Goal: Task Accomplishment & Management: Use online tool/utility

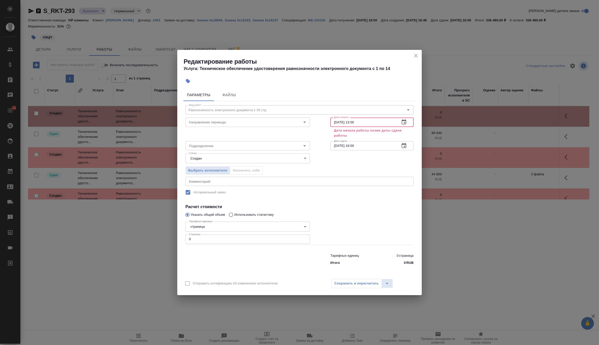
type input "21.08.2025 13:00"
click at [380, 146] on input "11.07.2025 18:00" at bounding box center [362, 145] width 65 height 9
click at [405, 143] on icon "button" at bounding box center [404, 145] width 5 height 5
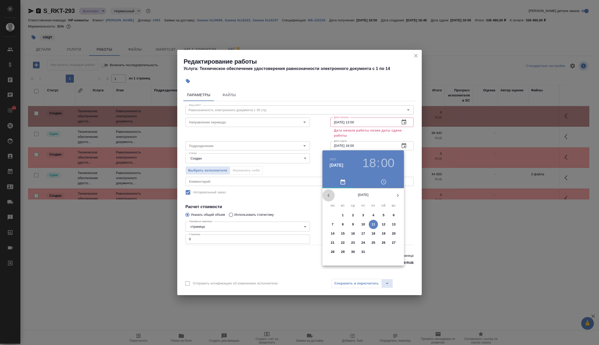
click at [329, 195] on icon "button" at bounding box center [329, 196] width 6 height 6
click at [396, 194] on icon "button" at bounding box center [398, 196] width 6 height 6
click at [374, 243] on p "22" at bounding box center [374, 243] width 4 height 5
type input "22.08.2025 18:00"
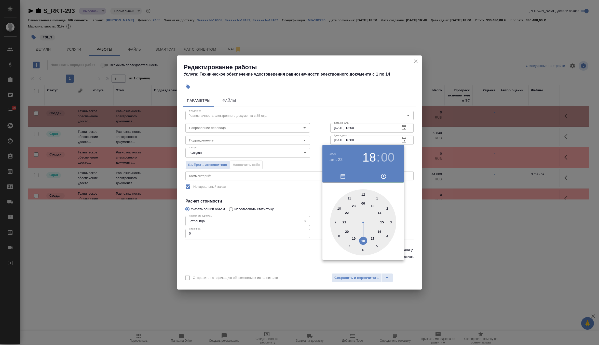
click at [410, 165] on div at bounding box center [299, 172] width 599 height 345
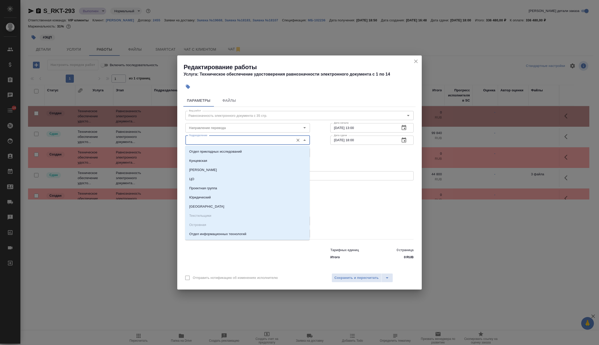
click at [253, 142] on input "Подразделение" at bounding box center [239, 140] width 104 height 6
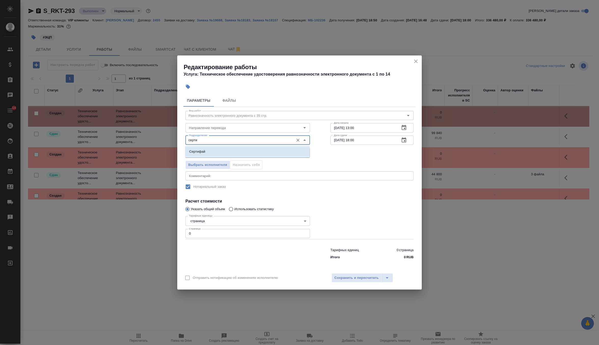
click at [246, 151] on li "Сертифай" at bounding box center [247, 151] width 125 height 9
type input "Сертифай"
click at [217, 166] on span "Выбрать исполнителя" at bounding box center [207, 165] width 39 height 6
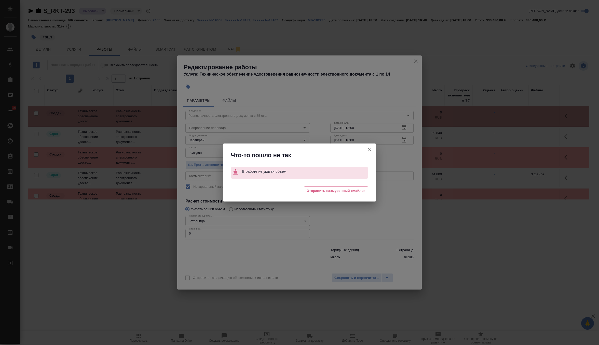
click at [370, 152] on icon "button" at bounding box center [370, 150] width 6 height 6
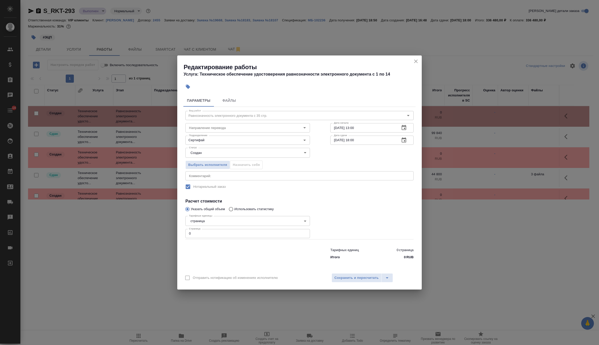
click at [220, 234] on input "0" at bounding box center [247, 233] width 125 height 9
type input "768"
click at [210, 166] on span "Выбрать исполнителя" at bounding box center [207, 165] width 39 height 6
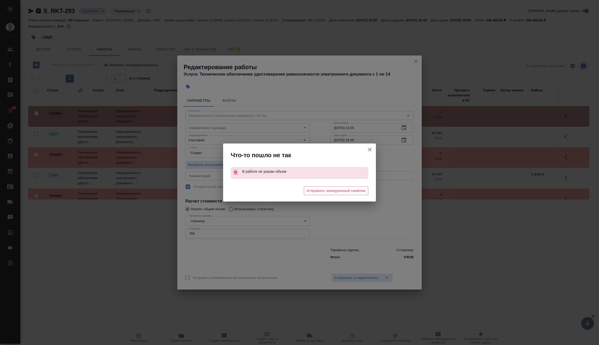
click at [370, 150] on icon "button" at bounding box center [370, 150] width 6 height 6
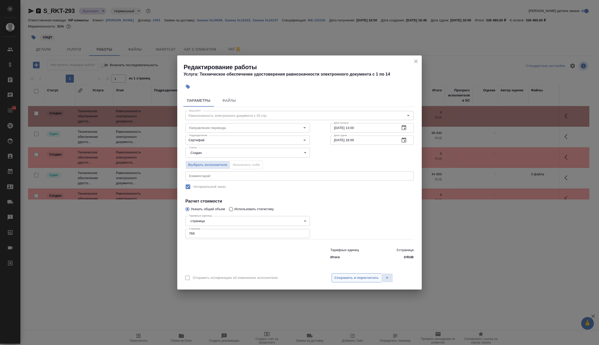
click at [353, 274] on button "Сохранить и пересчитать" at bounding box center [357, 278] width 50 height 9
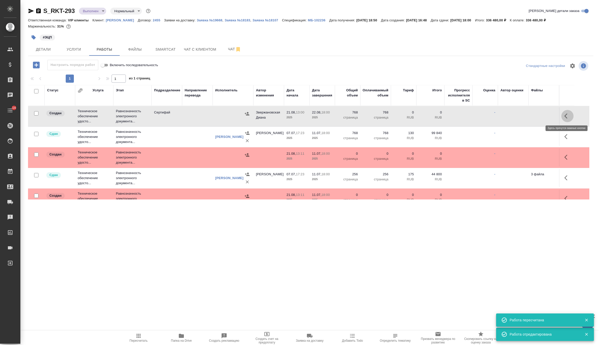
click at [566, 116] on icon "button" at bounding box center [568, 116] width 6 height 6
click at [531, 116] on icon "button" at bounding box center [530, 116] width 6 height 6
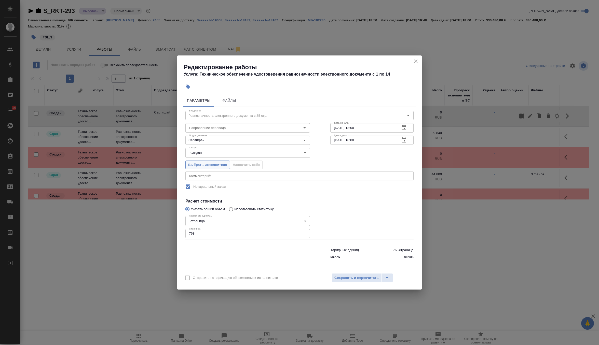
click at [206, 167] on span "Выбрать исполнителя" at bounding box center [207, 165] width 39 height 6
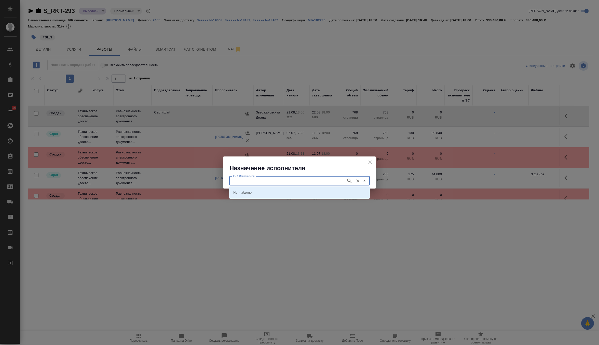
click at [270, 179] on input "ФИО Исполнителя" at bounding box center [287, 181] width 113 height 6
type input "шишен"
click at [352, 180] on icon "button" at bounding box center [349, 181] width 6 height 6
click at [309, 193] on li "НОТАРИУС Шишенков Леонид Васильевич" at bounding box center [299, 192] width 141 height 9
type input "НОТАРИУС Шишенков Леонид Васильевич"
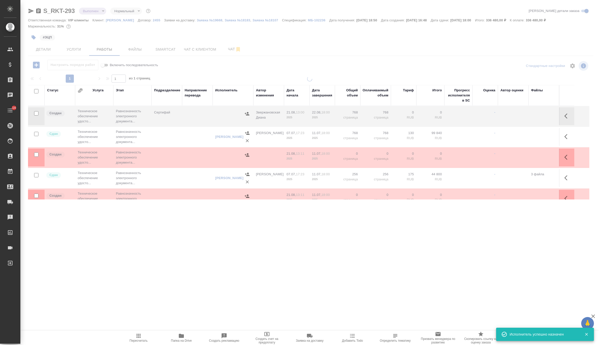
click at [368, 163] on div at bounding box center [309, 144] width 579 height 136
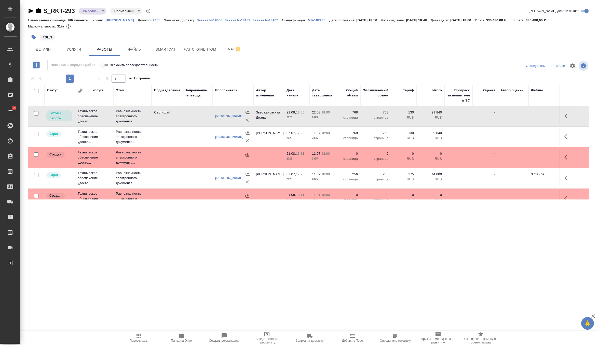
click at [567, 118] on icon "button" at bounding box center [568, 116] width 6 height 6
click at [532, 117] on icon "button" at bounding box center [530, 116] width 5 height 5
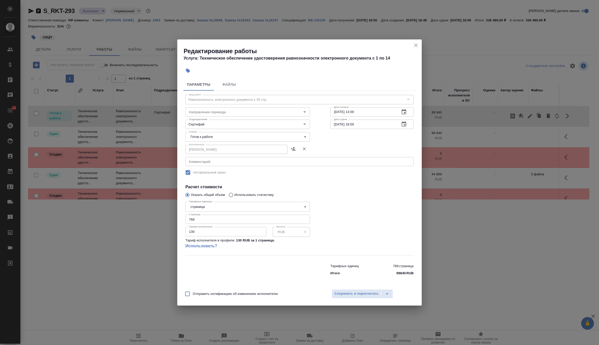
click at [226, 232] on input "130" at bounding box center [225, 231] width 81 height 9
type input "1"
type input "75"
click at [363, 293] on span "Сохранить и пересчитать" at bounding box center [357, 294] width 44 height 6
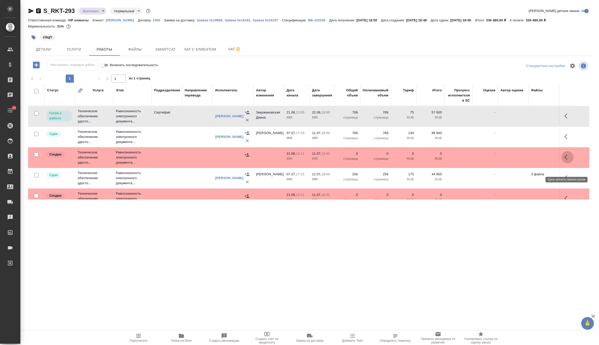
click at [569, 161] on icon "button" at bounding box center [568, 157] width 6 height 6
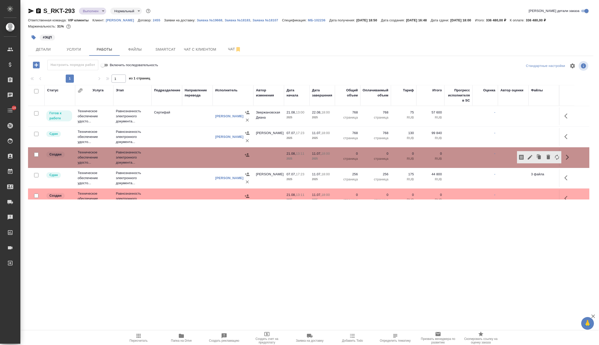
click at [533, 164] on button "button" at bounding box center [530, 157] width 9 height 12
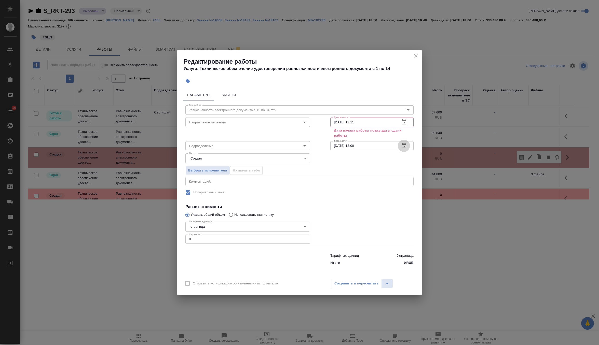
click at [403, 145] on icon "button" at bounding box center [404, 145] width 5 height 5
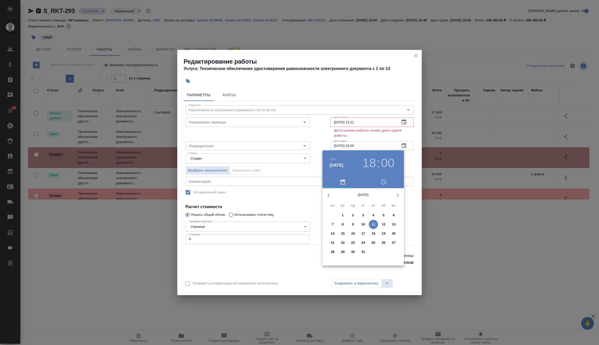
click at [397, 194] on icon "button" at bounding box center [398, 195] width 2 height 3
click at [353, 252] on p "27" at bounding box center [353, 252] width 4 height 5
type input "27.08.2025 18:00"
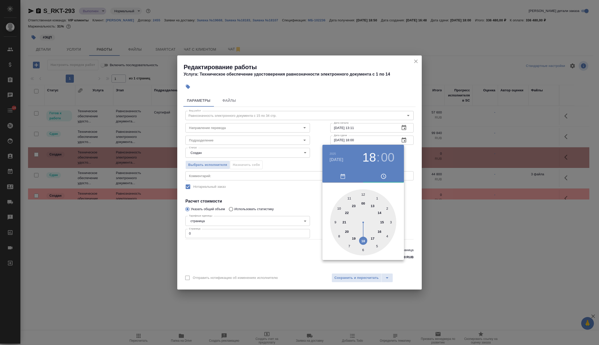
click at [407, 166] on div at bounding box center [299, 172] width 599 height 345
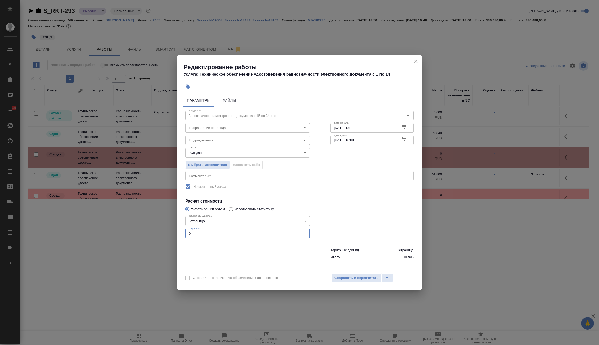
click at [240, 234] on input "0" at bounding box center [247, 233] width 125 height 9
type input "264"
click at [263, 152] on body "🙏 .cls-1 fill:#fff; AWATERA Zverzhanovskaya Diana Клиенты Спецификации Заказы 0…" at bounding box center [299, 172] width 599 height 345
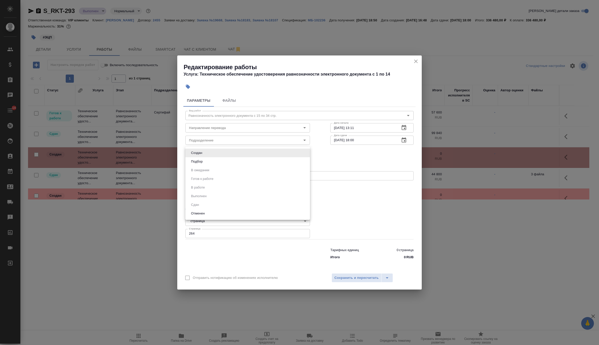
click at [248, 159] on li "Подбор" at bounding box center [247, 161] width 125 height 9
type input "recruiting"
click at [220, 164] on span "Выбрать исполнителя" at bounding box center [207, 165] width 39 height 6
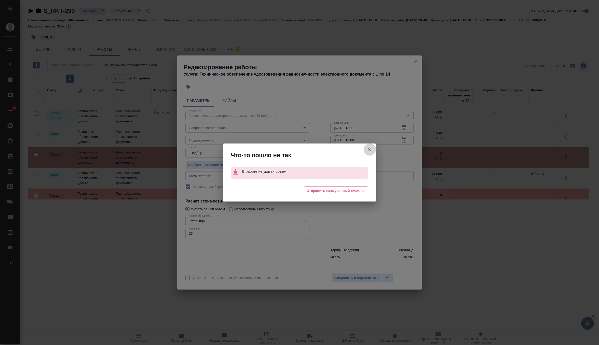
click at [371, 149] on icon "button" at bounding box center [370, 150] width 4 height 4
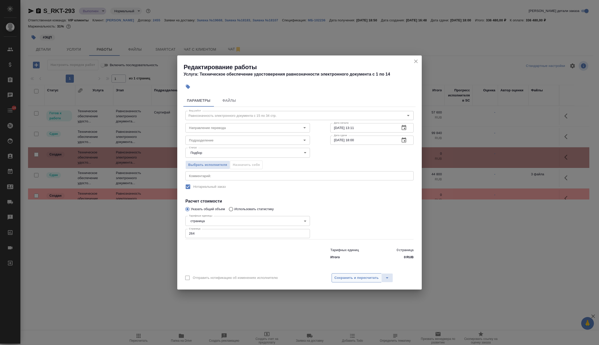
click at [361, 276] on span "Сохранить и пересчитать" at bounding box center [357, 278] width 44 height 6
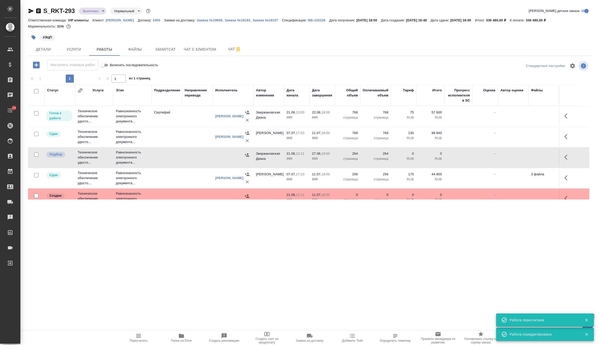
click at [567, 161] on icon "button" at bounding box center [568, 157] width 6 height 6
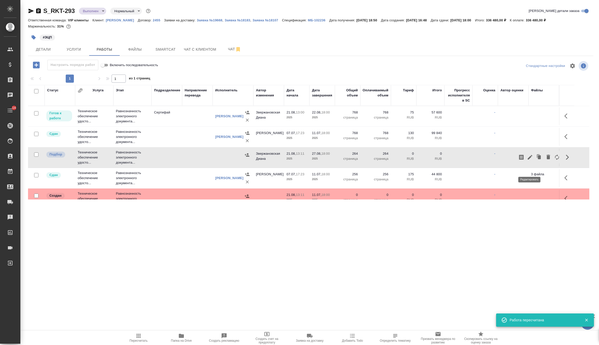
click at [529, 160] on icon "button" at bounding box center [530, 157] width 5 height 5
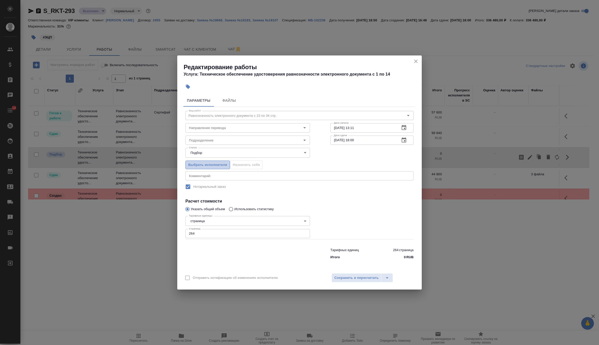
click at [207, 163] on span "Выбрать исполнителя" at bounding box center [207, 165] width 39 height 6
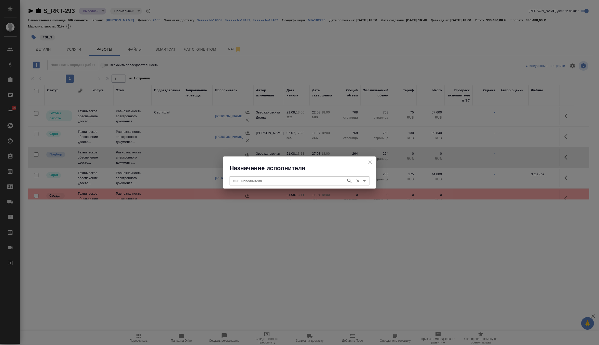
click at [273, 182] on input "ФИО Исполнителя" at bounding box center [287, 181] width 113 height 6
type input "шишен"
click at [349, 181] on icon "button" at bounding box center [349, 181] width 6 height 6
click at [358, 192] on li "НОТАРИУС Шишенков Леонид Васильевич" at bounding box center [299, 192] width 141 height 9
type input "НОТАРИУС Шишенков Леонид Васильевич"
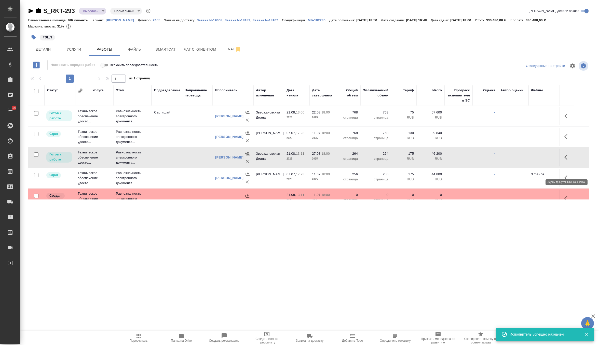
click at [566, 160] on icon "button" at bounding box center [566, 157] width 3 height 5
click at [532, 161] on icon "button" at bounding box center [530, 157] width 6 height 6
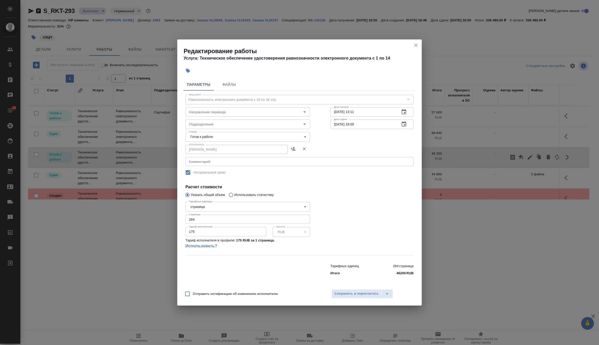
click at [206, 232] on input "175" at bounding box center [225, 231] width 81 height 9
type input "100"
click at [350, 292] on span "Сохранить и пересчитать" at bounding box center [357, 294] width 44 height 6
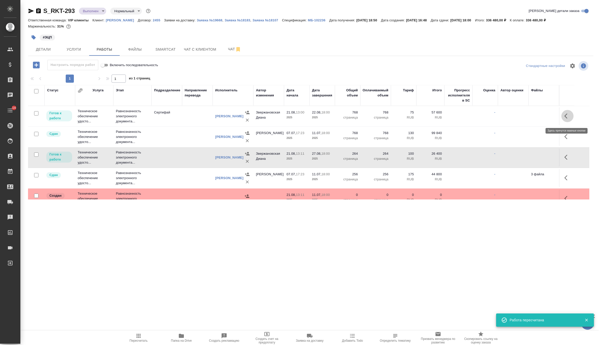
click at [565, 118] on icon "button" at bounding box center [568, 116] width 6 height 6
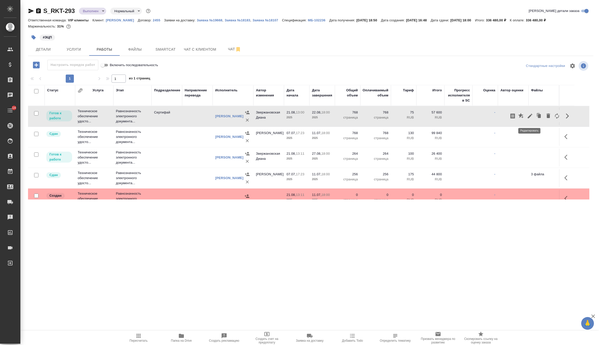
click at [530, 119] on icon "button" at bounding box center [530, 116] width 6 height 6
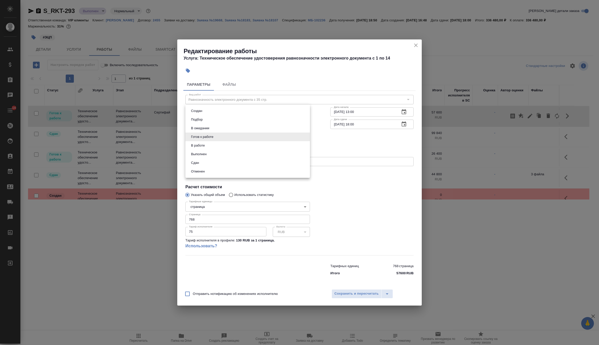
click at [268, 139] on body "🙏 .cls-1 fill:#fff; AWATERA Zverzhanovskaya Diana Клиенты Спецификации Заказы 0…" at bounding box center [299, 172] width 599 height 345
click at [256, 148] on li "В работе" at bounding box center [247, 145] width 125 height 9
type input "inProgress"
click at [364, 296] on span "Сохранить и пересчитать" at bounding box center [357, 294] width 44 height 6
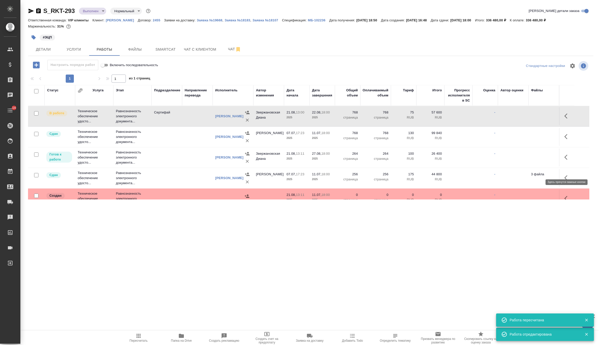
click at [567, 161] on icon "button" at bounding box center [568, 157] width 6 height 6
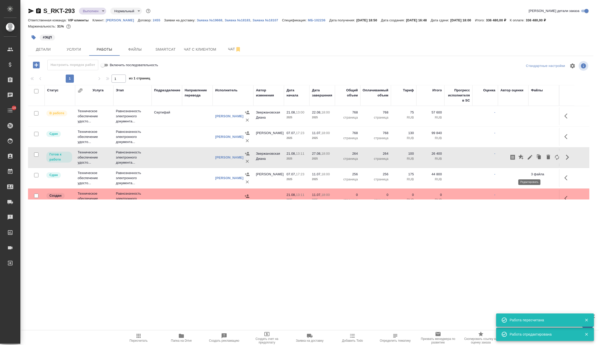
click at [532, 161] on icon "button" at bounding box center [530, 157] width 6 height 6
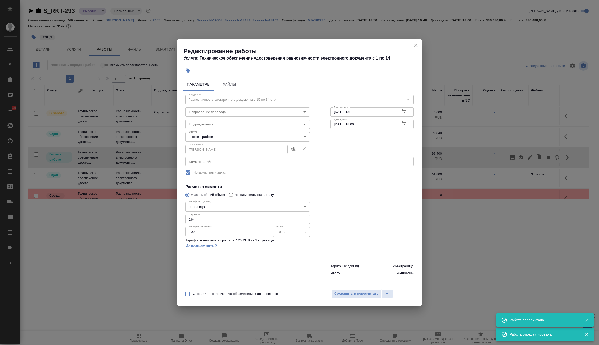
click at [283, 136] on body "🙏 .cls-1 fill:#fff; AWATERA Zverzhanovskaya Diana Клиенты Спецификации Заказы 0…" at bounding box center [299, 172] width 599 height 345
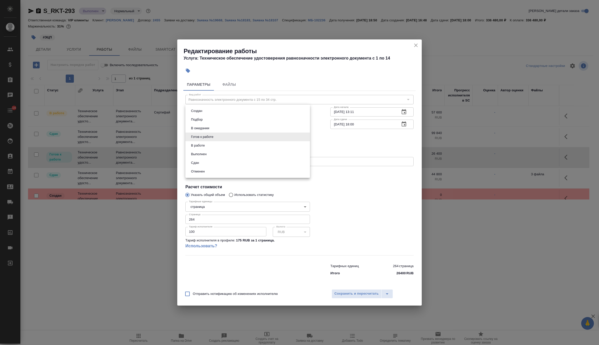
click at [262, 150] on li "Выполнен" at bounding box center [247, 154] width 125 height 9
type input "completed"
click at [357, 293] on span "Сохранить и пересчитать" at bounding box center [357, 294] width 44 height 6
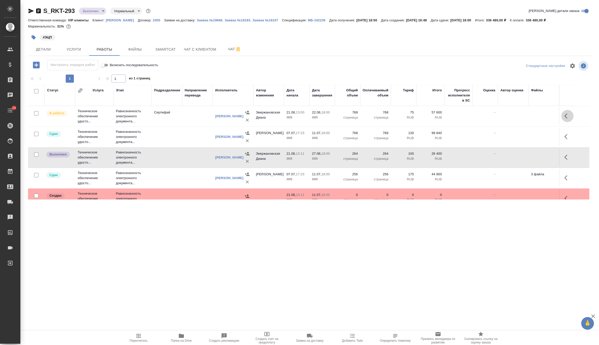
click at [570, 118] on icon "button" at bounding box center [568, 116] width 6 height 6
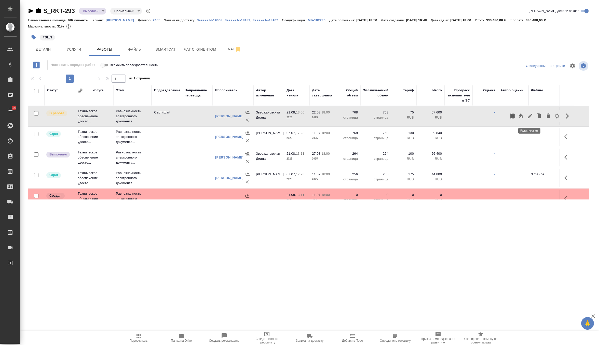
click at [529, 118] on icon "button" at bounding box center [530, 116] width 6 height 6
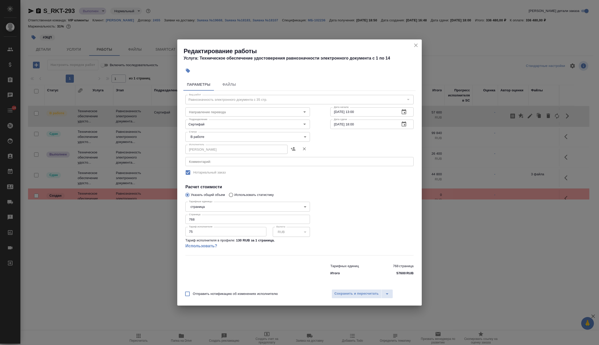
click at [416, 45] on icon "close" at bounding box center [416, 46] width 4 height 4
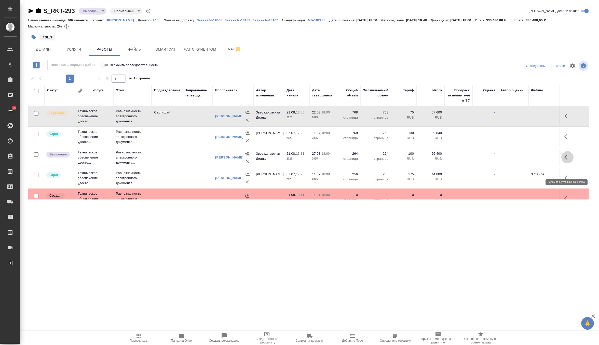
click at [565, 160] on icon "button" at bounding box center [566, 157] width 3 height 5
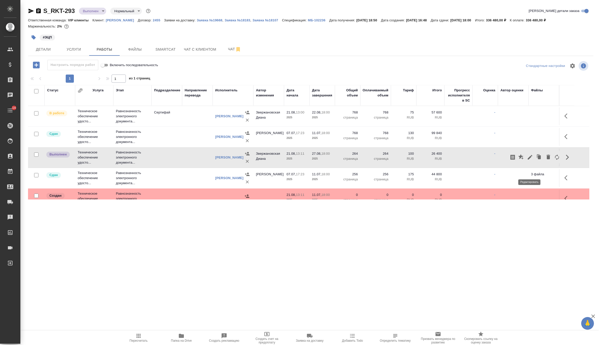
click at [530, 160] on icon "button" at bounding box center [530, 157] width 5 height 5
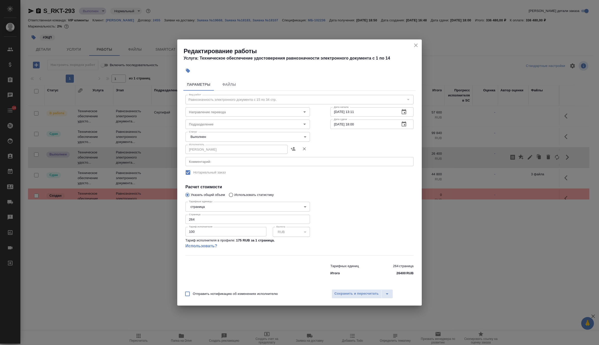
click at [268, 139] on body "🙏 .cls-1 fill:#fff; AWATERA Zverzhanovskaya Diana Клиенты Спецификации Заказы 0…" at bounding box center [299, 172] width 599 height 345
click at [252, 129] on li "В работе" at bounding box center [247, 128] width 125 height 9
type input "inProgress"
click at [366, 291] on button "Сохранить и пересчитать" at bounding box center [357, 294] width 50 height 9
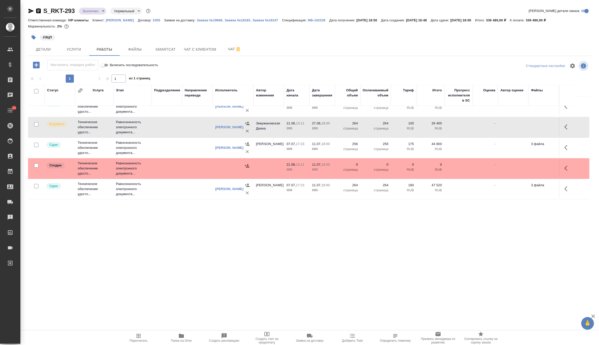
scroll to position [55, 0]
click at [565, 166] on icon "button" at bounding box center [566, 168] width 3 height 5
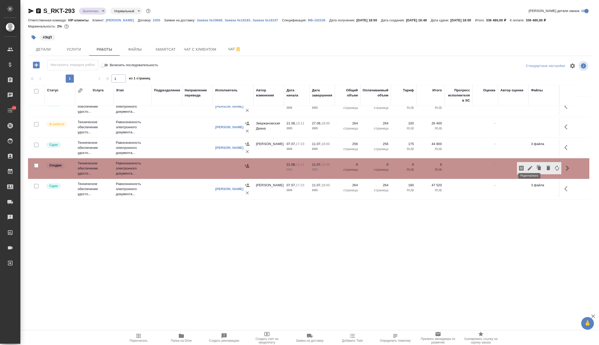
click at [529, 165] on icon "button" at bounding box center [530, 168] width 6 height 6
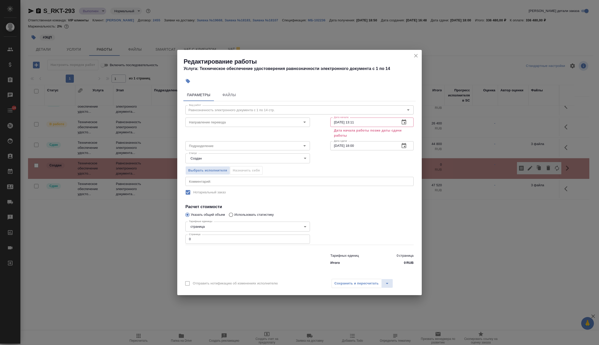
click at [392, 127] on input "21.08.2025 13:11" at bounding box center [362, 122] width 65 height 9
click at [401, 126] on button "button" at bounding box center [404, 122] width 12 height 12
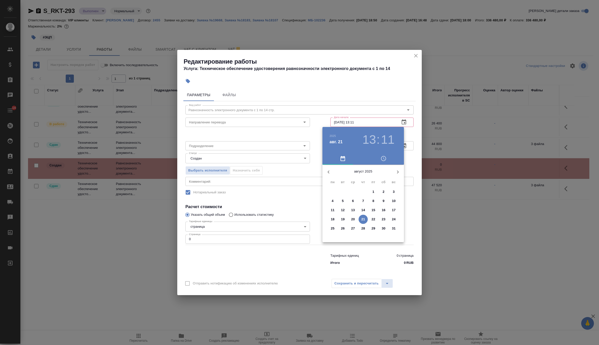
click at [409, 134] on div at bounding box center [299, 172] width 599 height 345
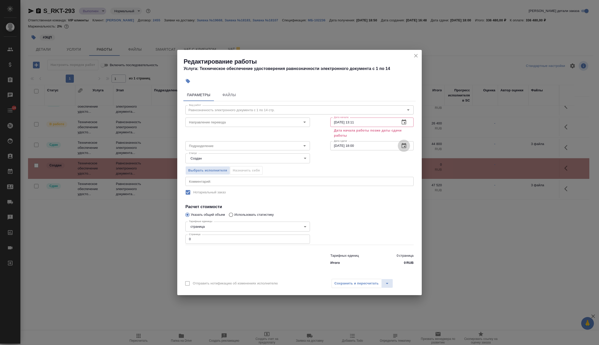
click at [406, 144] on icon "button" at bounding box center [404, 145] width 5 height 5
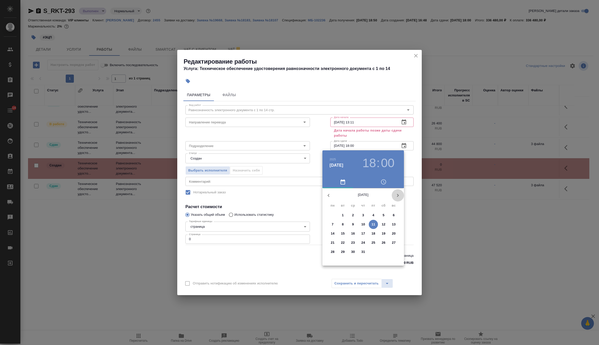
click at [398, 196] on icon "button" at bounding box center [398, 196] width 6 height 6
click at [354, 252] on p "27" at bounding box center [353, 252] width 4 height 5
type input "27.08.2025 18:00"
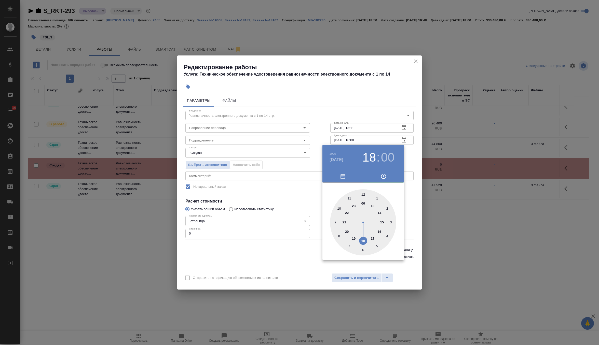
click at [411, 161] on div at bounding box center [299, 172] width 599 height 345
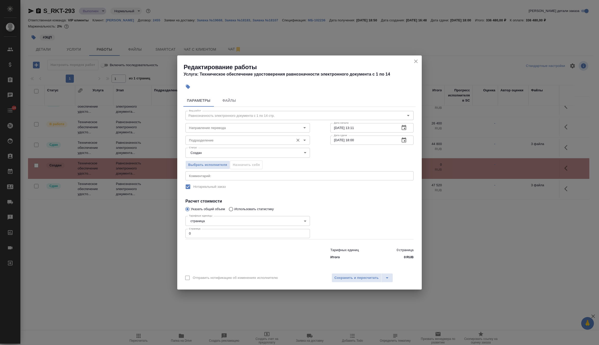
click at [264, 139] on input "Подразделение" at bounding box center [239, 140] width 104 height 6
click at [253, 150] on li "Сертифай" at bounding box center [247, 151] width 125 height 9
type input "Сертифай"
click at [243, 152] on body "🙏 .cls-1 fill:#fff; AWATERA Zverzhanovskaya Diana Клиенты Спецификации Заказы 0…" at bounding box center [299, 172] width 599 height 345
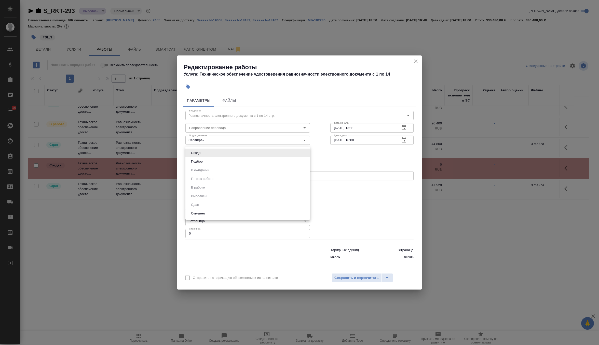
click at [235, 165] on li "Подбор" at bounding box center [247, 161] width 125 height 9
type input "recruiting"
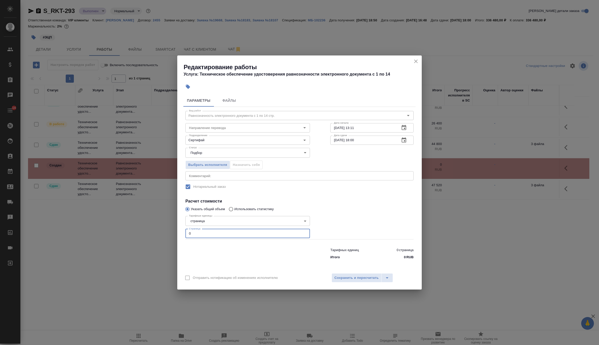
click at [207, 231] on input "0" at bounding box center [247, 233] width 125 height 9
type input "264"
click at [337, 274] on button "Сохранить и пересчитать" at bounding box center [357, 278] width 50 height 9
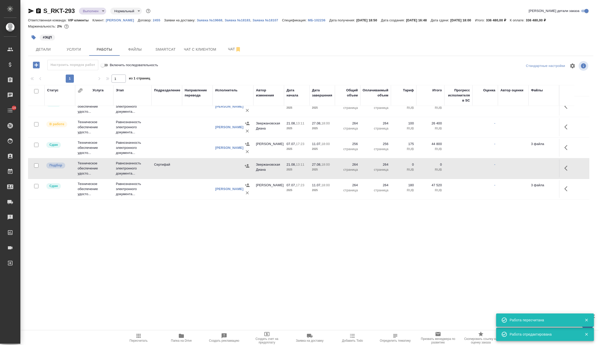
scroll to position [0, 0]
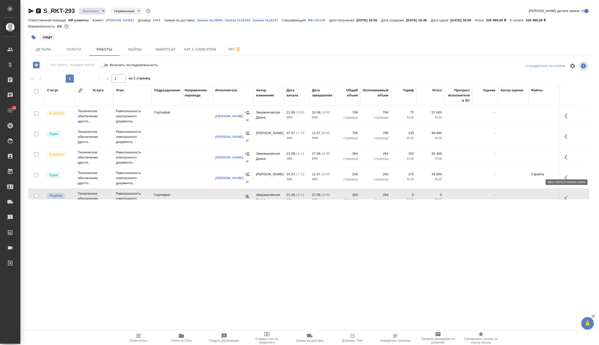
click at [569, 161] on icon "button" at bounding box center [568, 157] width 6 height 6
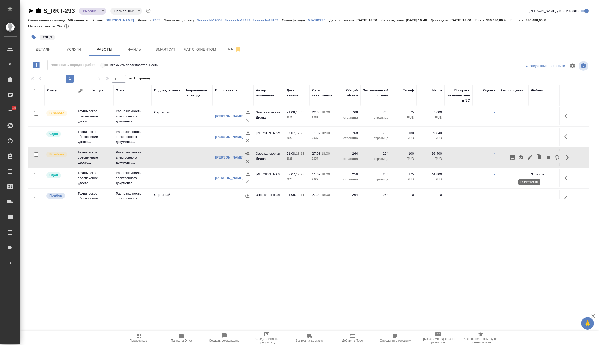
click at [530, 160] on icon "button" at bounding box center [530, 157] width 5 height 5
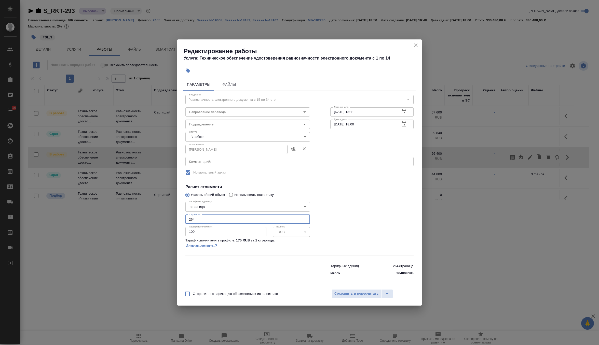
click at [224, 220] on input "264" at bounding box center [247, 219] width 125 height 9
type input "256"
click at [355, 294] on span "Сохранить и пересчитать" at bounding box center [357, 294] width 44 height 6
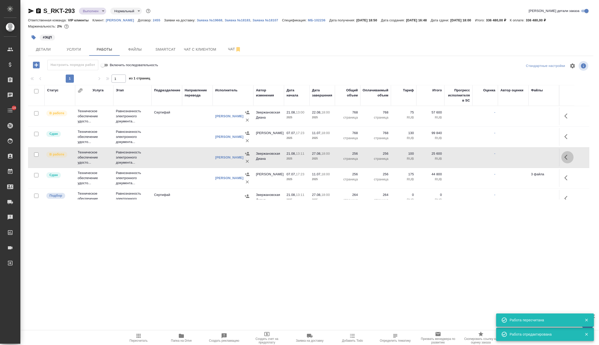
click at [565, 161] on icon "button" at bounding box center [568, 157] width 6 height 6
click at [531, 161] on icon "button" at bounding box center [530, 157] width 6 height 6
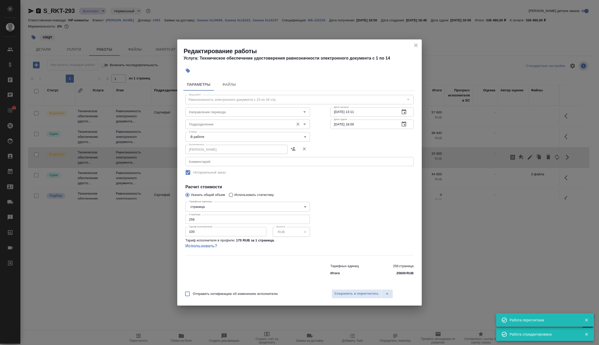
click at [249, 123] on input "Подразделение" at bounding box center [239, 124] width 104 height 6
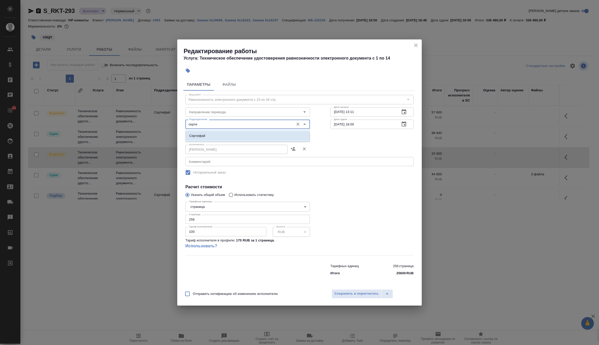
click at [239, 137] on li "Сертифай" at bounding box center [247, 135] width 125 height 9
type input "Сертифай"
click at [348, 297] on button "Сохранить и пересчитать" at bounding box center [357, 294] width 50 height 9
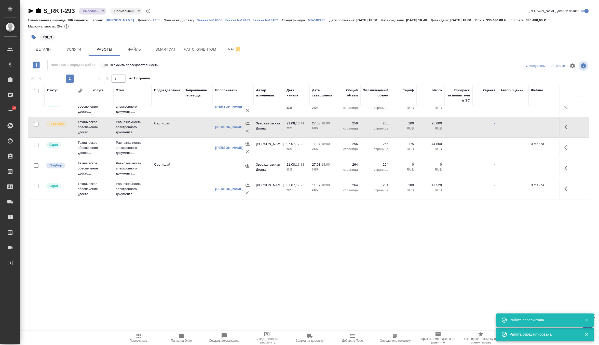
scroll to position [55, 0]
click at [568, 165] on icon "button" at bounding box center [568, 168] width 6 height 6
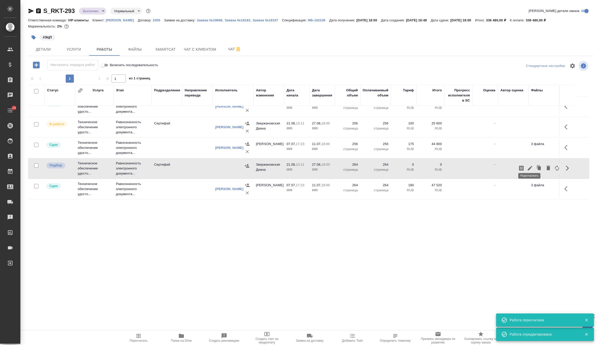
click at [529, 166] on icon "button" at bounding box center [530, 168] width 6 height 6
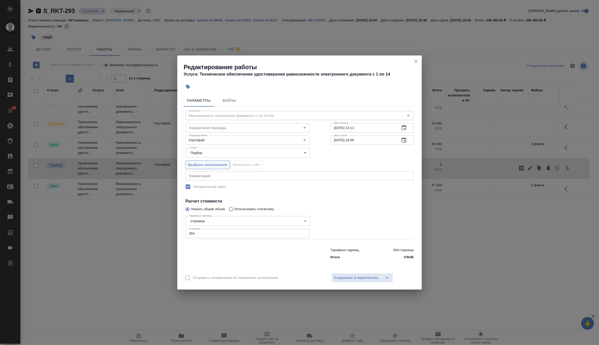
click at [216, 165] on span "Выбрать исполнителя" at bounding box center [207, 165] width 39 height 6
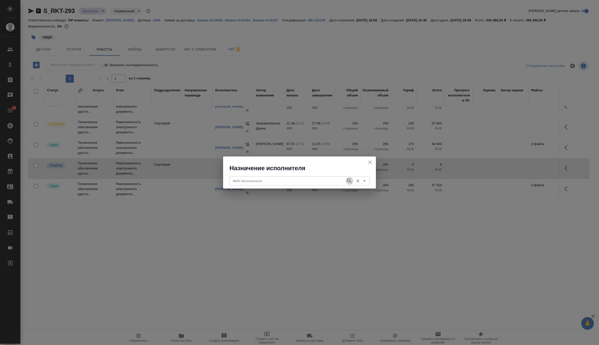
click at [346, 182] on icon "button" at bounding box center [349, 181] width 6 height 6
click at [314, 182] on input "ФИО Исполнителя" at bounding box center [287, 181] width 113 height 6
type input "шишен"
click at [350, 185] on div "шишен ФИО Исполнителя" at bounding box center [299, 181] width 141 height 9
click at [349, 180] on icon "button" at bounding box center [349, 181] width 6 height 6
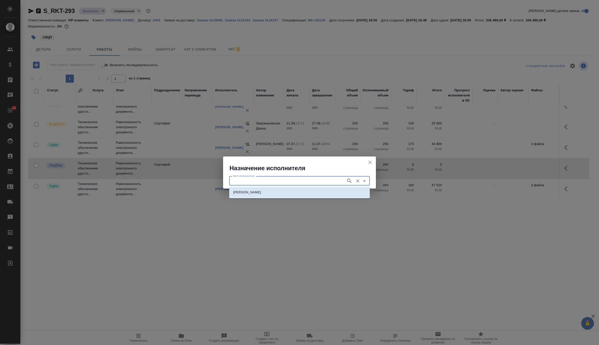
click at [353, 192] on li "НОТАРИУС Шишенков Леонид Васильевич" at bounding box center [299, 192] width 141 height 9
type input "НОТАРИУС Шишенков Леонид Васильевич"
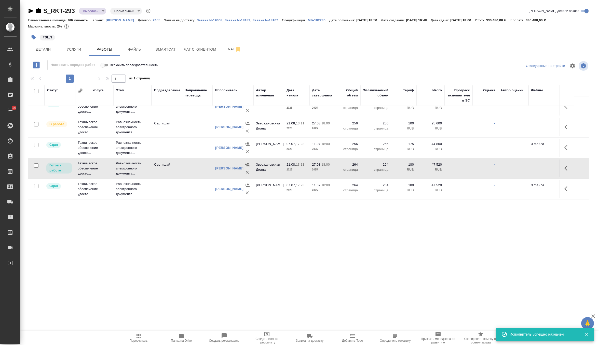
scroll to position [60, 0]
click at [568, 165] on icon "button" at bounding box center [568, 168] width 6 height 6
click at [530, 165] on icon "button" at bounding box center [530, 168] width 6 height 6
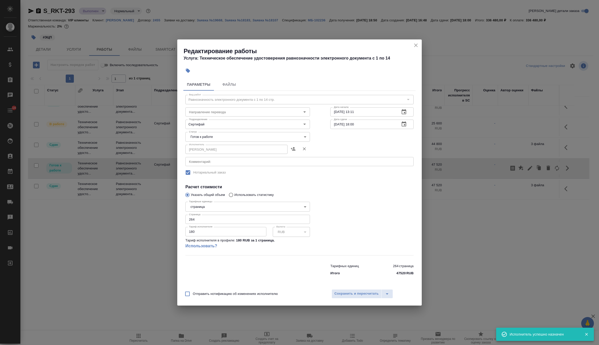
click at [222, 138] on body "🙏 .cls-1 fill:#fff; AWATERA Zverzhanovskaya Diana Клиенты Спецификации Заказы 0…" at bounding box center [299, 172] width 599 height 345
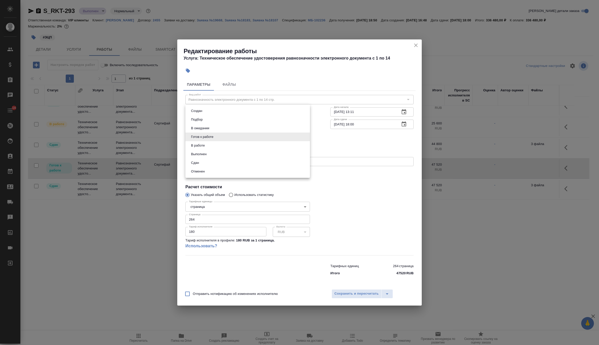
click at [216, 144] on li "В работе" at bounding box center [247, 145] width 125 height 9
type input "inProgress"
click at [207, 230] on input "180" at bounding box center [225, 231] width 81 height 9
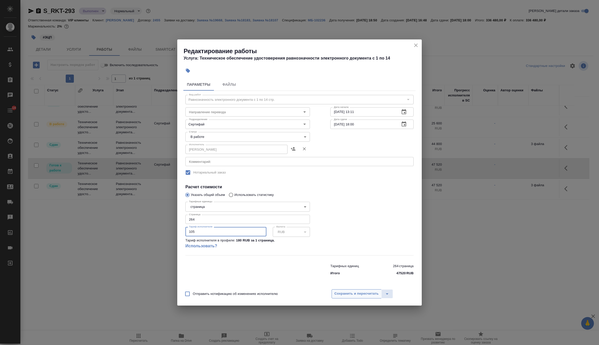
type input "105"
click at [351, 293] on span "Сохранить и пересчитать" at bounding box center [357, 294] width 44 height 6
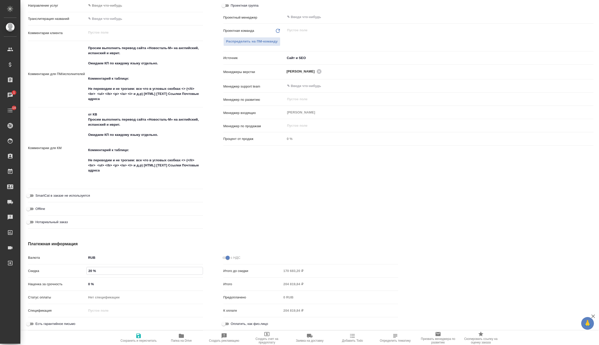
type input "20 %"
click at [142, 334] on span "Сохранить и пересчитать" at bounding box center [138, 338] width 37 height 10
type textarea "x"
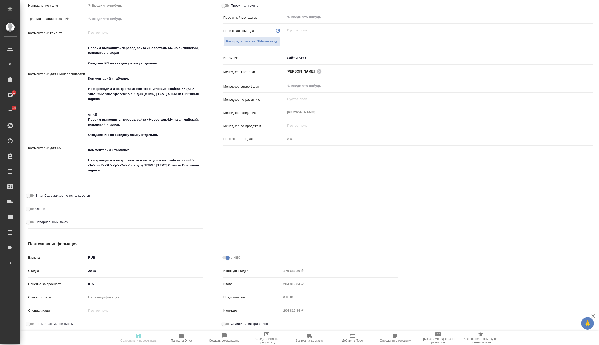
type textarea "x"
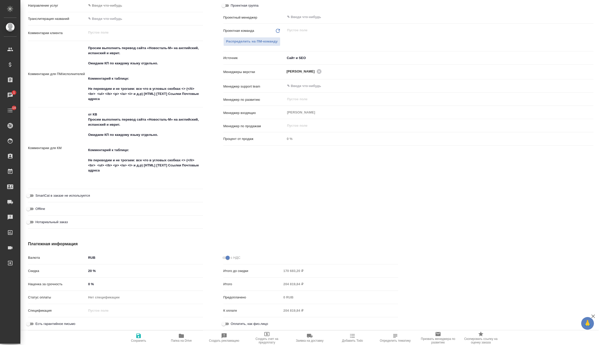
type textarea "x"
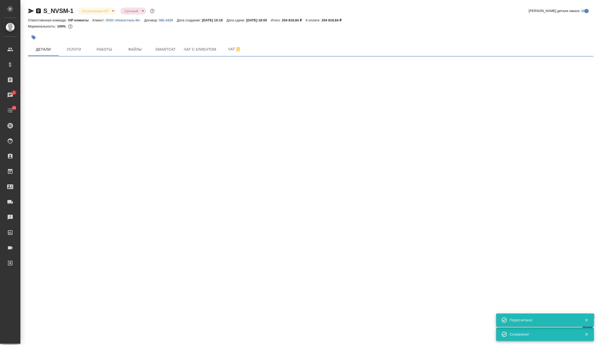
select select "RU"
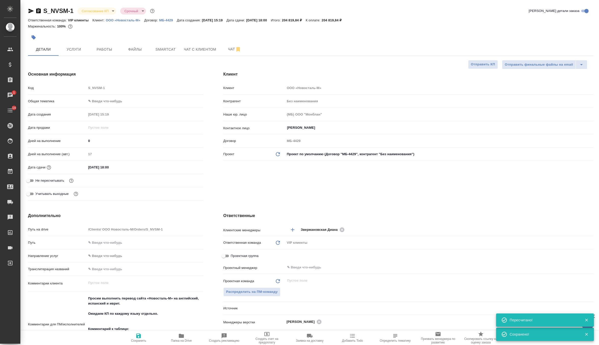
type textarea "x"
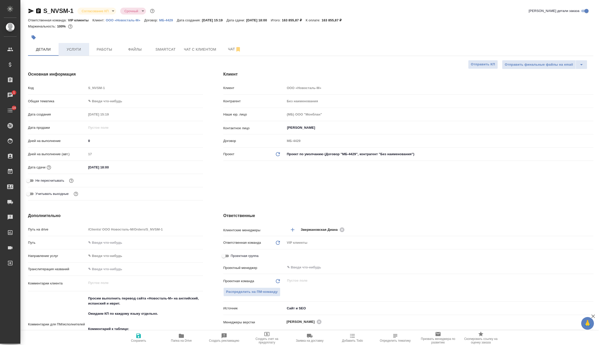
click at [81, 46] on button "Услуги" at bounding box center [74, 49] width 31 height 13
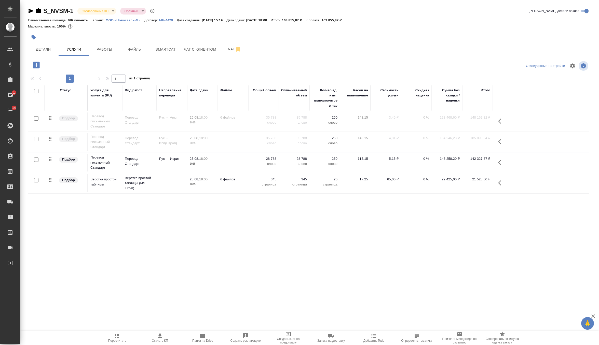
click at [159, 341] on span "Скачать КП" at bounding box center [160, 341] width 16 height 4
click at [36, 138] on input "checkbox" at bounding box center [36, 139] width 4 height 4
checkbox input "true"
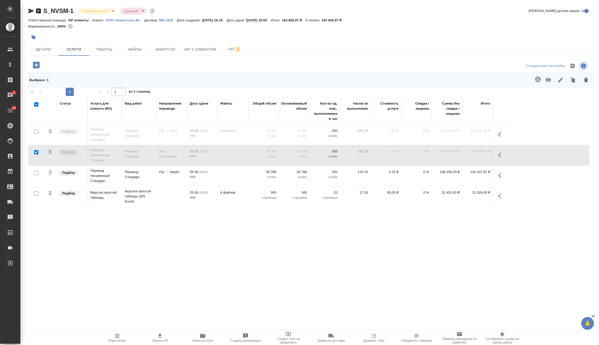
click at [36, 133] on input "checkbox" at bounding box center [36, 132] width 4 height 4
checkbox input "true"
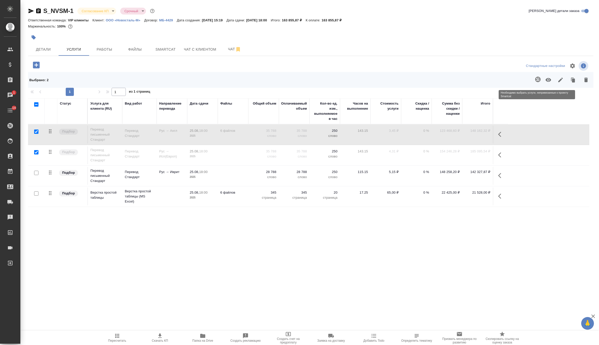
click at [535, 82] on span at bounding box center [537, 79] width 10 height 13
click at [539, 82] on span at bounding box center [537, 79] width 10 height 13
click at [550, 81] on icon "button" at bounding box center [549, 80] width 6 height 4
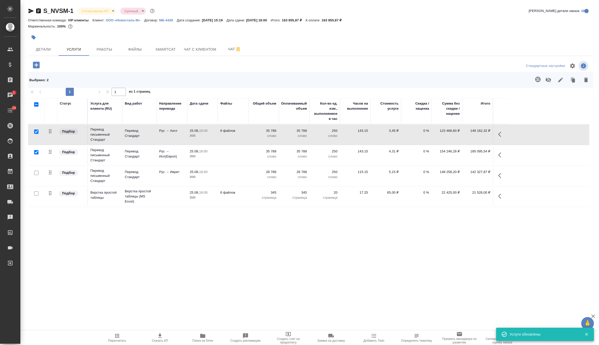
click at [37, 107] on div at bounding box center [35, 104] width 9 height 7
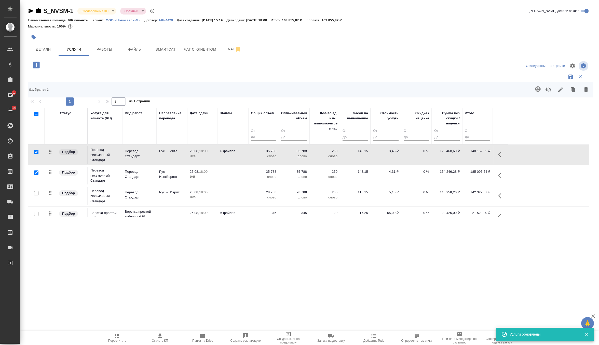
click at [37, 193] on input "checkbox" at bounding box center [36, 193] width 4 height 4
checkbox input "true"
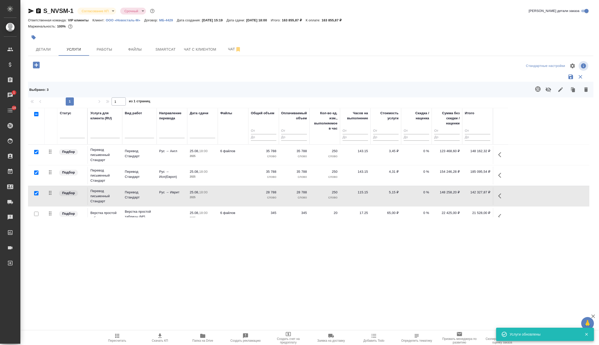
click at [34, 114] on input "checkbox" at bounding box center [36, 114] width 4 height 4
checkbox input "true"
click at [36, 115] on input "checkbox" at bounding box center [36, 114] width 4 height 4
checkbox input "false"
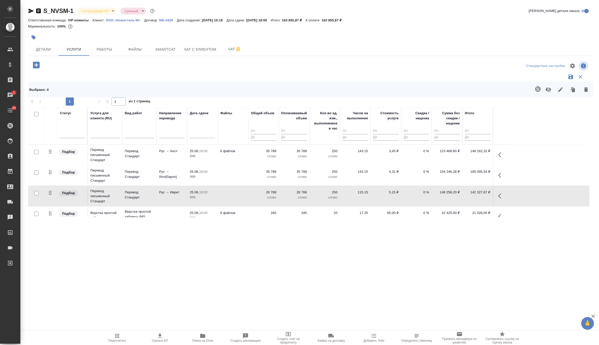
checkbox input "false"
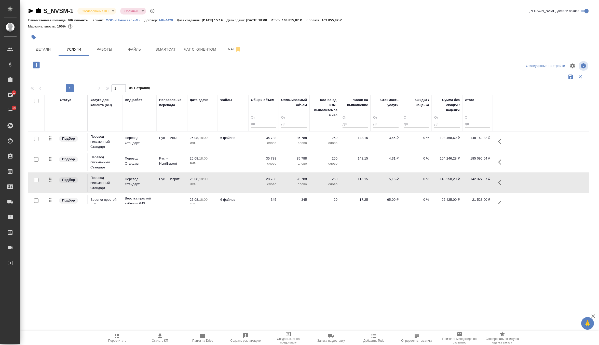
click at [36, 179] on input "checkbox" at bounding box center [36, 180] width 4 height 4
checkbox input "true"
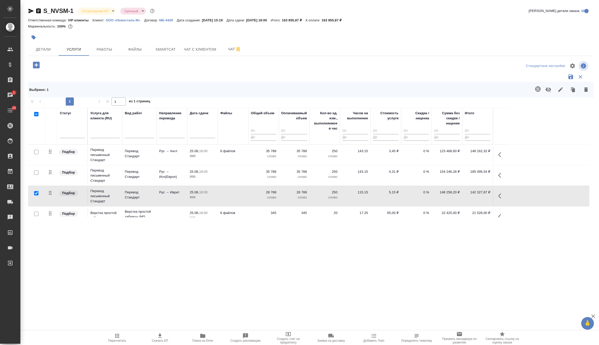
click at [37, 151] on input "checkbox" at bounding box center [36, 152] width 4 height 4
checkbox input "true"
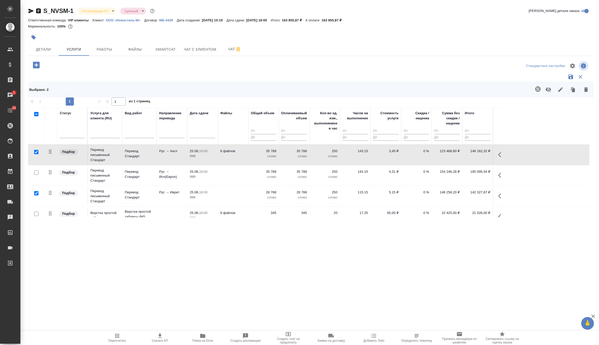
click at [546, 90] on icon "button" at bounding box center [549, 89] width 6 height 5
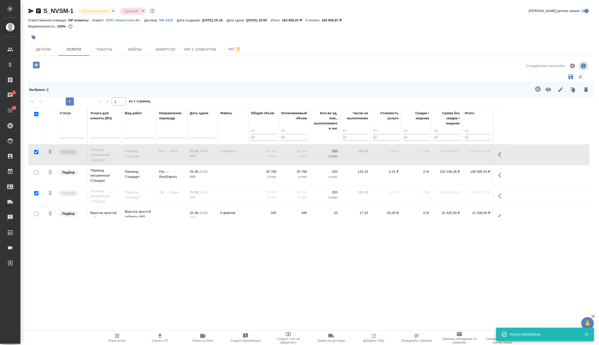
click at [250, 164] on td "35 788 слово" at bounding box center [263, 155] width 31 height 18
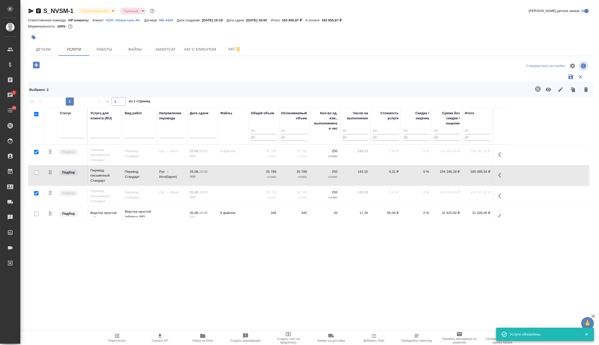
click at [250, 164] on td "35 788 слово" at bounding box center [263, 155] width 31 height 18
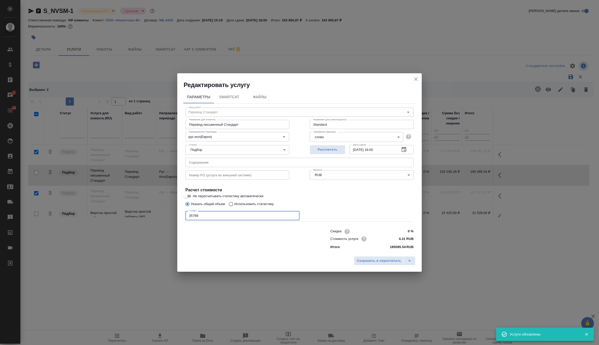
click at [192, 217] on input "35788" at bounding box center [242, 215] width 114 height 9
type input "28788"
click at [390, 258] on span "Сохранить и пересчитать" at bounding box center [379, 261] width 44 height 6
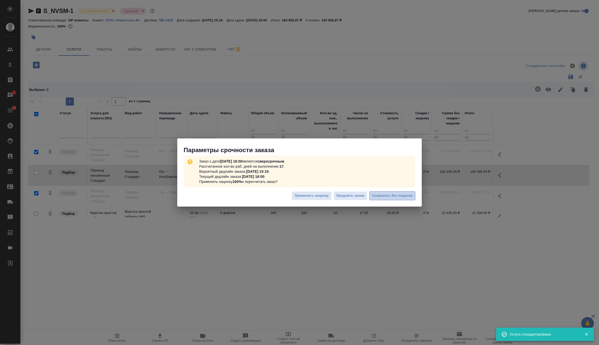
click at [393, 195] on span "Сохранить без наценки" at bounding box center [392, 196] width 41 height 6
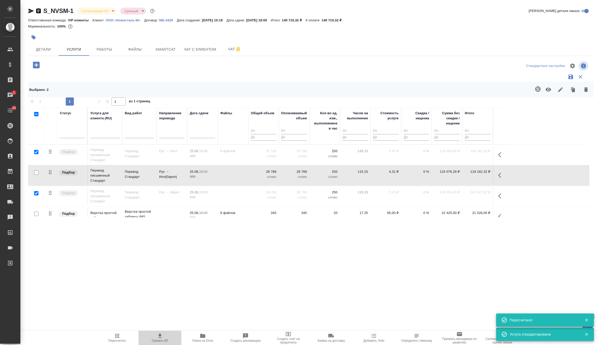
click at [161, 337] on icon "button" at bounding box center [160, 336] width 6 height 6
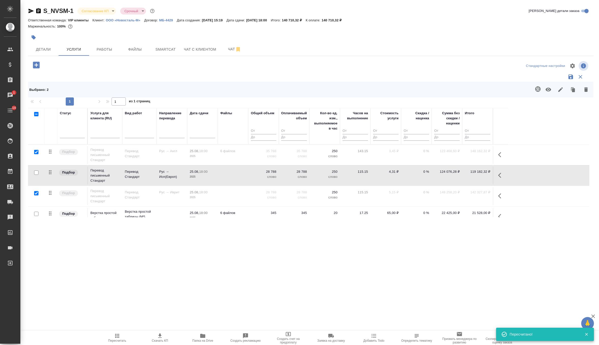
click at [38, 113] on input "checkbox" at bounding box center [36, 114] width 4 height 4
checkbox input "true"
click at [36, 115] on input "checkbox" at bounding box center [36, 114] width 4 height 4
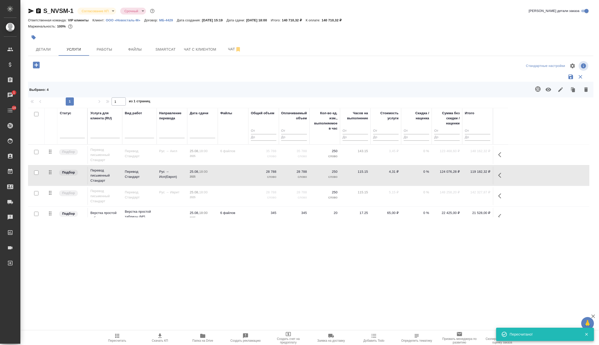
checkbox input "false"
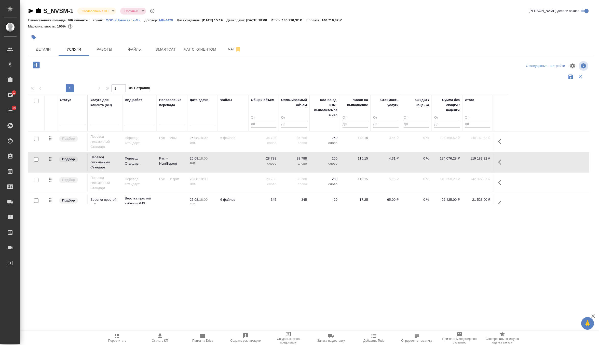
click at [36, 139] on input "checkbox" at bounding box center [36, 139] width 4 height 4
checkbox input "true"
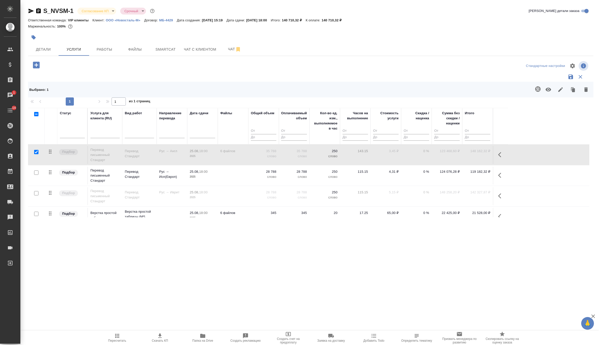
click at [550, 90] on icon "button" at bounding box center [549, 90] width 6 height 4
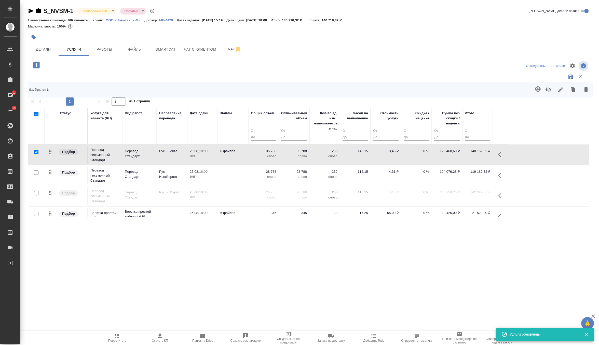
click at [38, 172] on input "checkbox" at bounding box center [36, 173] width 4 height 4
checkbox input "true"
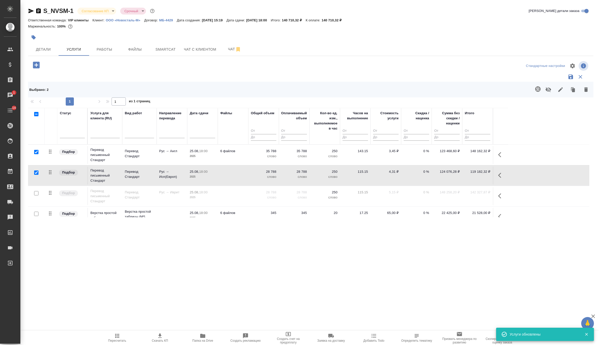
click at [37, 153] on input "checkbox" at bounding box center [36, 152] width 4 height 4
checkbox input "false"
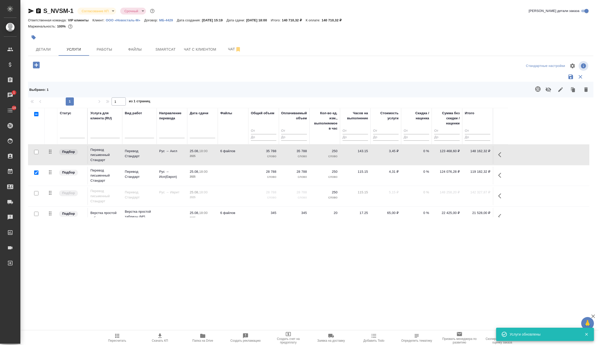
click at [549, 89] on icon "button" at bounding box center [549, 89] width 6 height 5
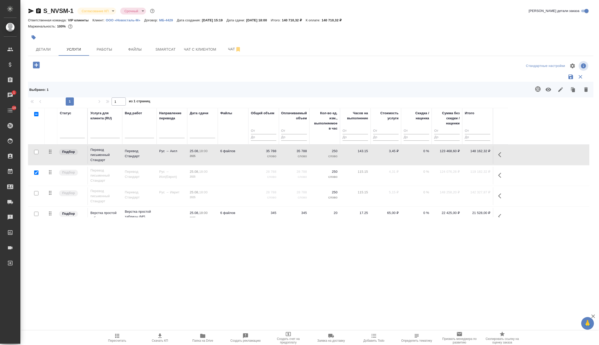
click at [247, 158] on td "6 файлов" at bounding box center [233, 155] width 31 height 18
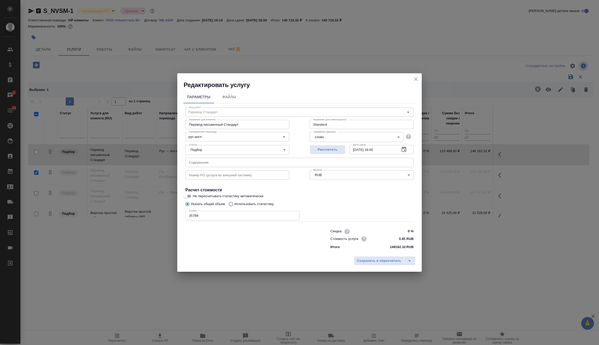
click at [193, 216] on input "35788" at bounding box center [242, 215] width 114 height 9
type input "28788"
click at [371, 256] on div "Сохранить и пересчитать" at bounding box center [299, 263] width 245 height 18
click at [371, 265] on button "Сохранить и пересчитать" at bounding box center [379, 261] width 50 height 9
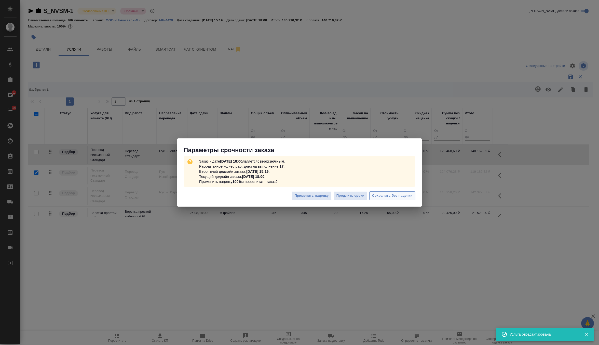
click at [408, 194] on span "Сохранить без наценки" at bounding box center [392, 196] width 41 height 6
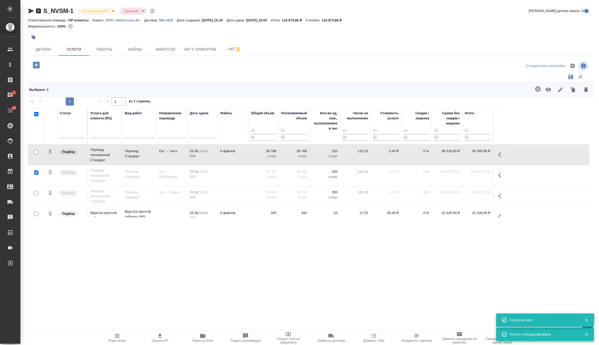
click at [114, 337] on span "Пересчитать" at bounding box center [117, 338] width 37 height 10
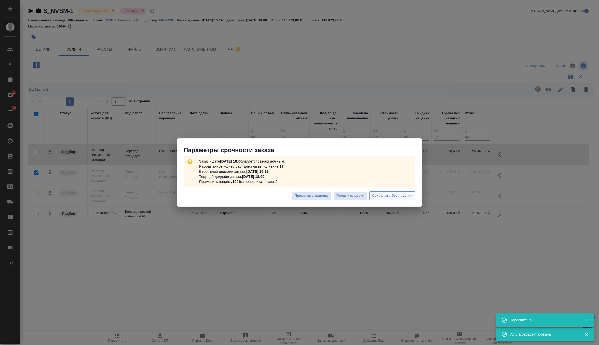
click at [389, 194] on span "Сохранить без наценки" at bounding box center [392, 196] width 41 height 6
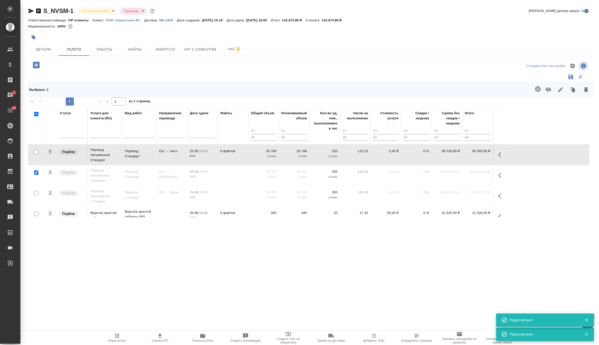
click at [156, 341] on span "Скачать КП" at bounding box center [160, 341] width 16 height 4
